Goal: Transaction & Acquisition: Purchase product/service

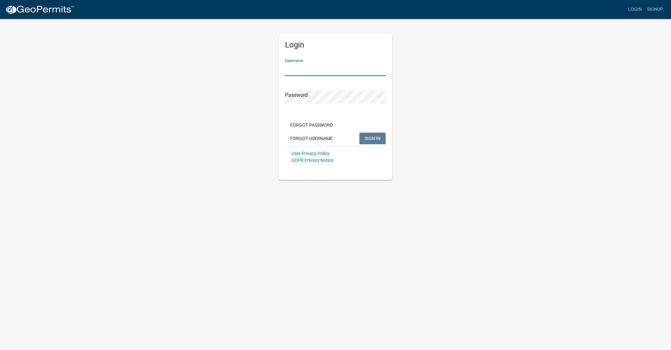
type input "[PERSON_NAME]"
click at [376, 140] on span "SIGN IN" at bounding box center [373, 137] width 16 height 5
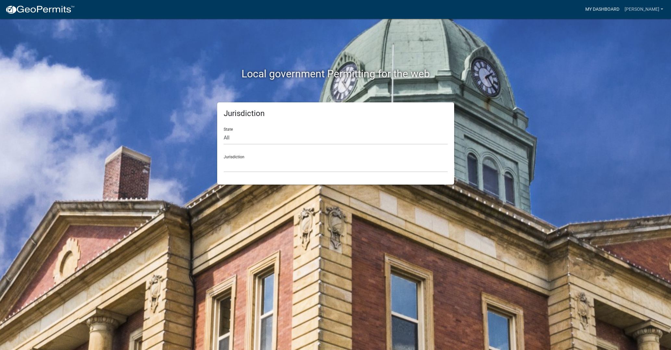
click at [622, 10] on link "My Dashboard" at bounding box center [602, 9] width 39 height 12
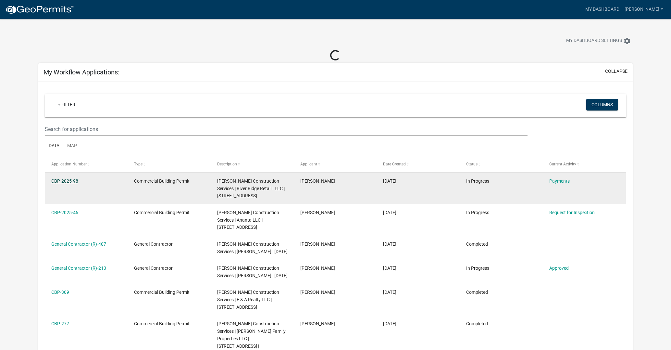
click at [63, 181] on link "CBP-2025-98" at bounding box center [64, 180] width 27 height 5
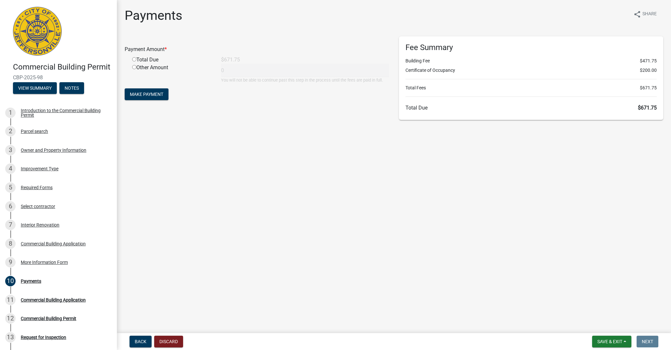
click at [132, 59] on div "Total Due" at bounding box center [171, 60] width 89 height 8
click at [144, 95] on span "Make Payment" at bounding box center [146, 94] width 33 height 5
click at [134, 68] on input "radio" at bounding box center [134, 67] width 4 height 4
radio input "true"
type input "671.75"
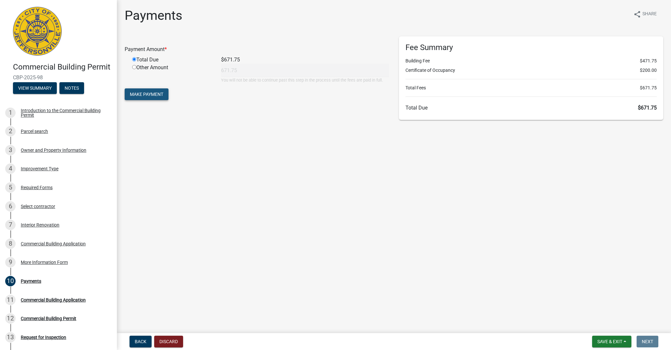
click at [147, 96] on span "Make Payment" at bounding box center [146, 94] width 33 height 5
